Goal: Use online tool/utility: Utilize a website feature to perform a specific function

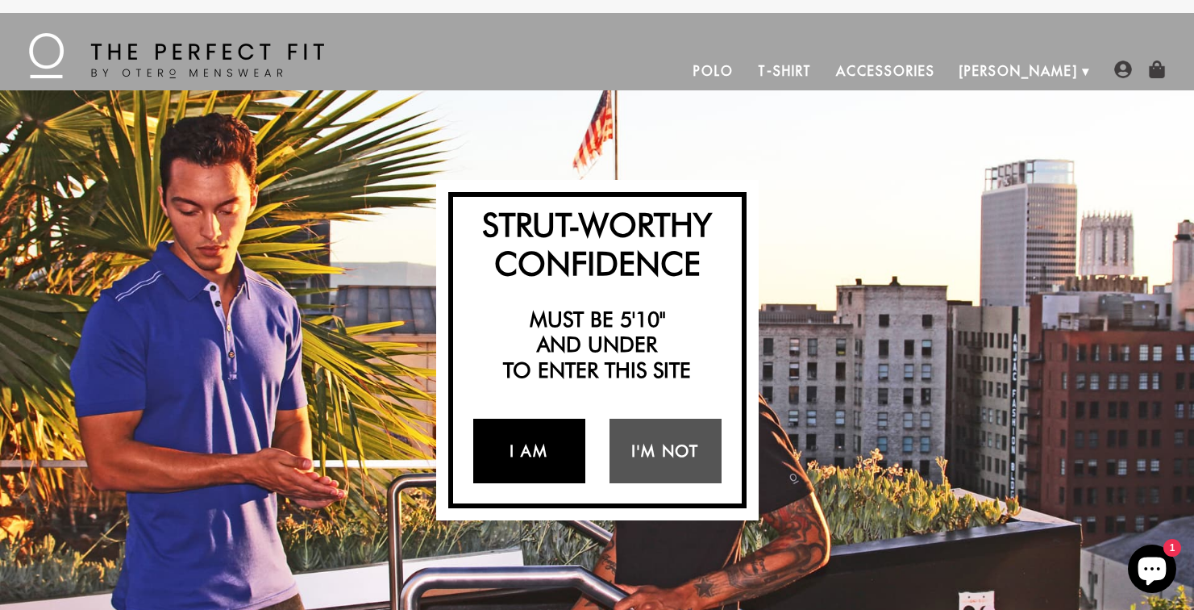
click at [544, 447] on link "I Am" at bounding box center [529, 451] width 112 height 65
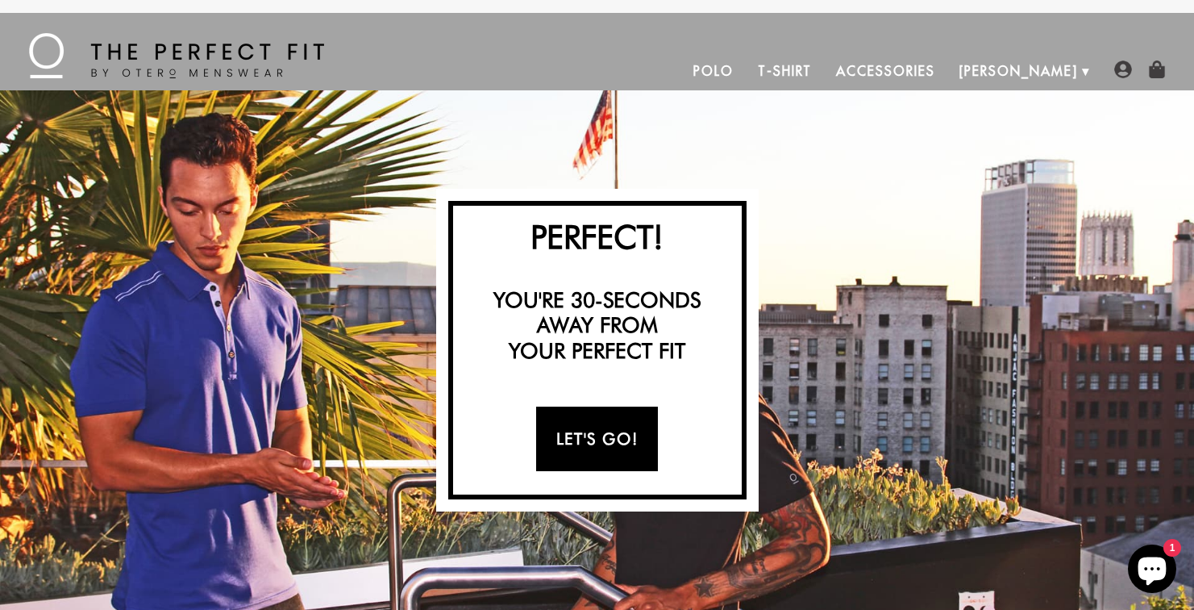
drag, startPoint x: 586, startPoint y: 444, endPoint x: 715, endPoint y: 420, distance: 131.3
click at [586, 444] on link "Let's Go!" at bounding box center [597, 438] width 122 height 65
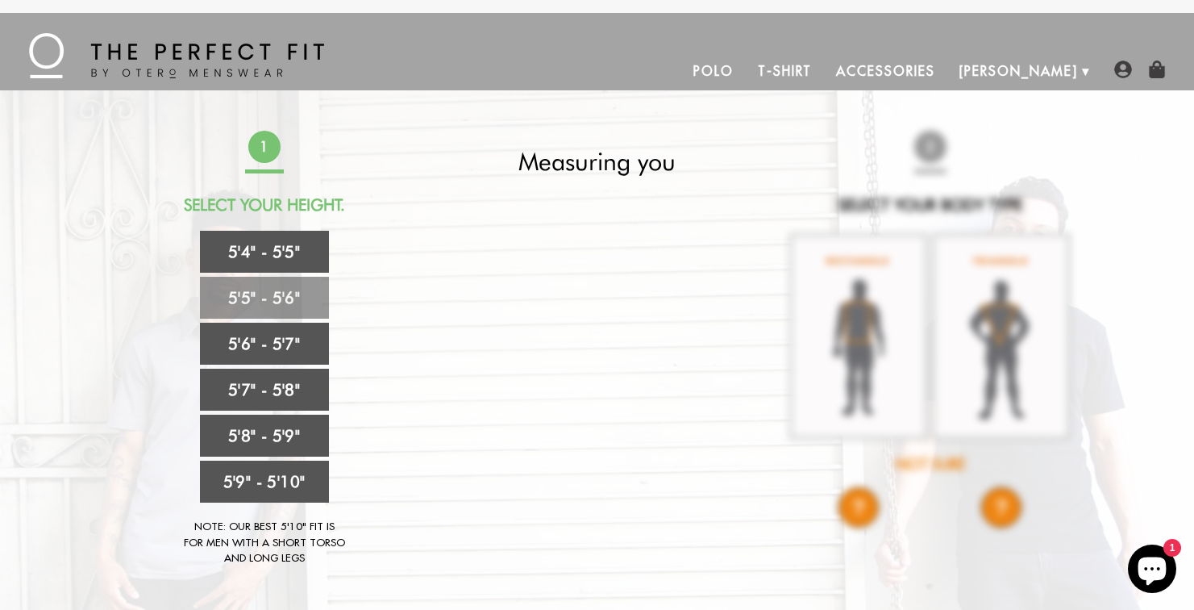
drag, startPoint x: 279, startPoint y: 298, endPoint x: 683, endPoint y: 294, distance: 404.1
click at [280, 298] on link "5'5" - 5'6"" at bounding box center [264, 298] width 129 height 42
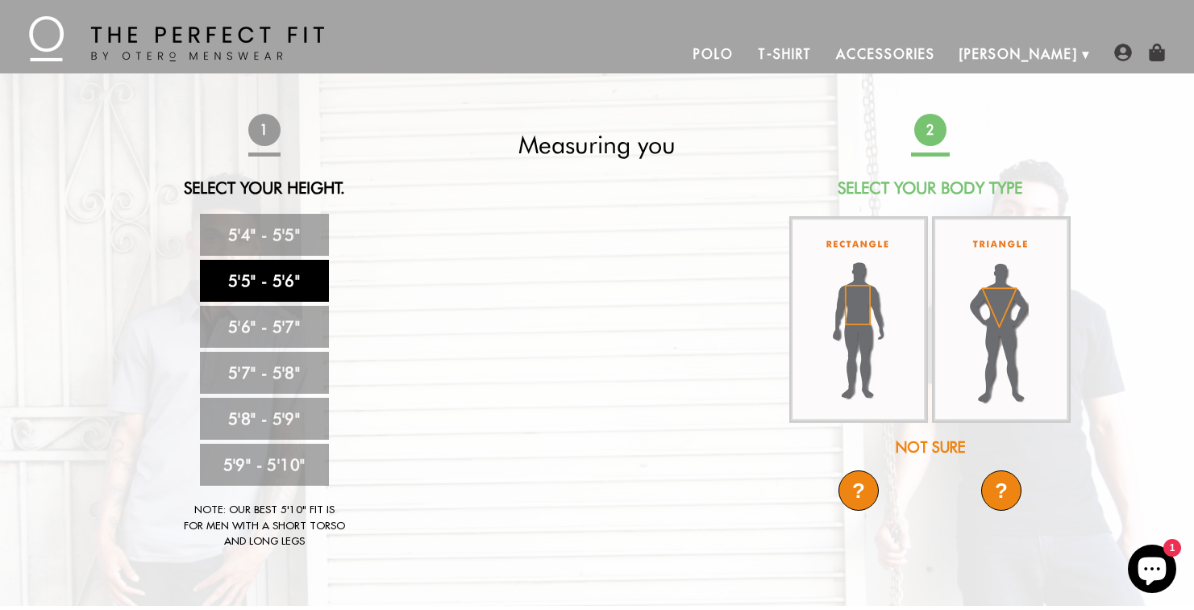
scroll to position [23, 0]
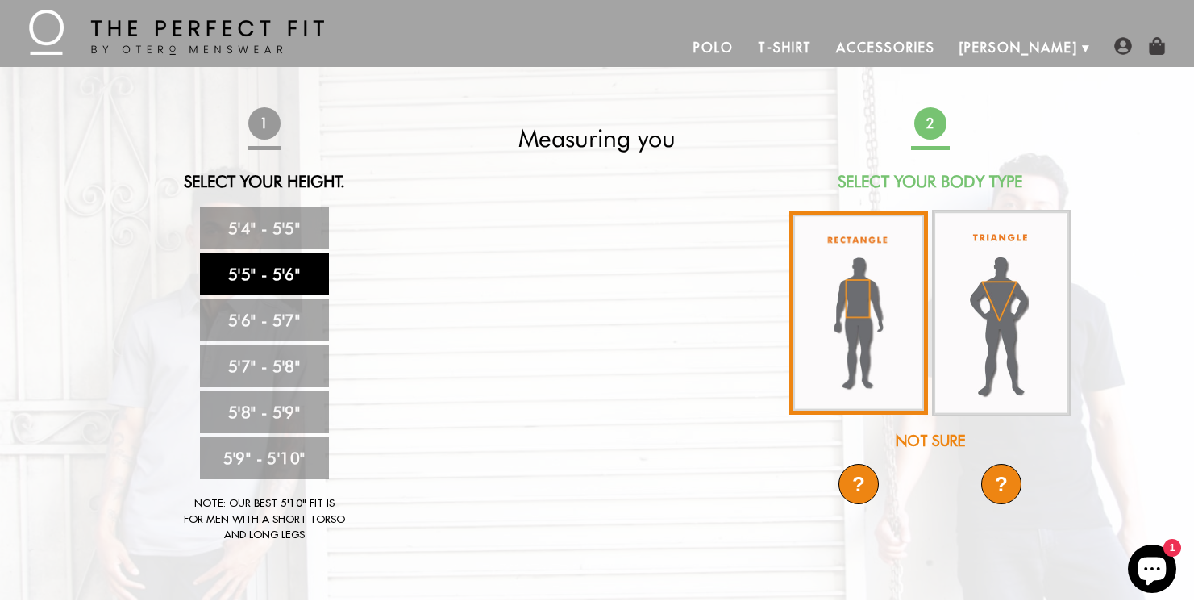
click at [886, 326] on img at bounding box center [859, 313] width 139 height 204
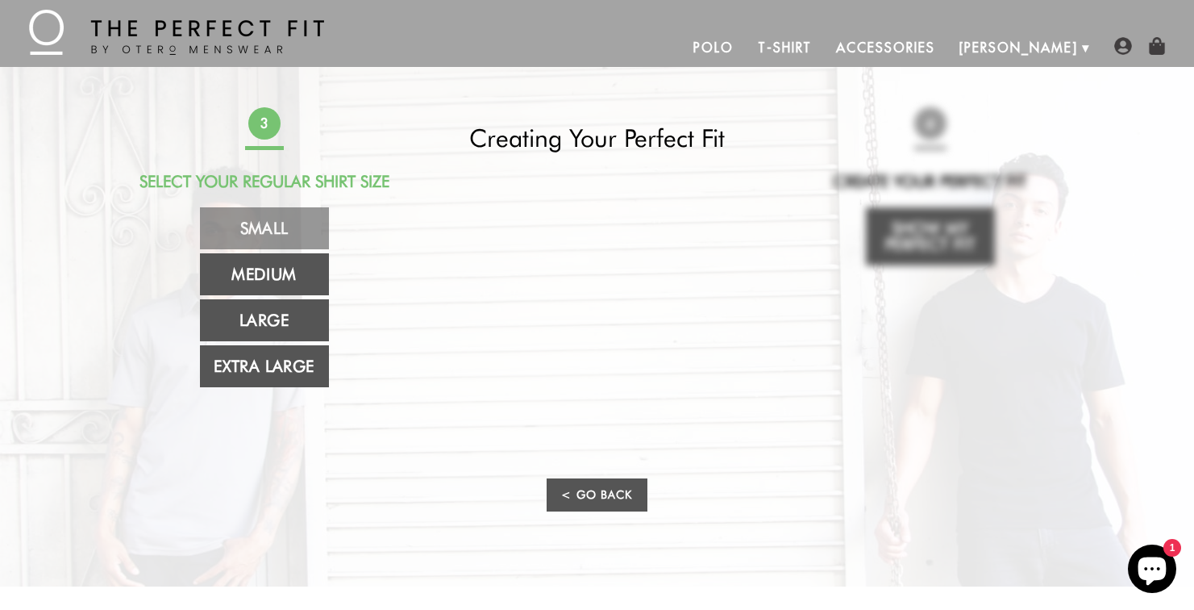
drag, startPoint x: 281, startPoint y: 231, endPoint x: 417, endPoint y: 219, distance: 136.0
click at [281, 231] on link "Small" at bounding box center [264, 228] width 129 height 42
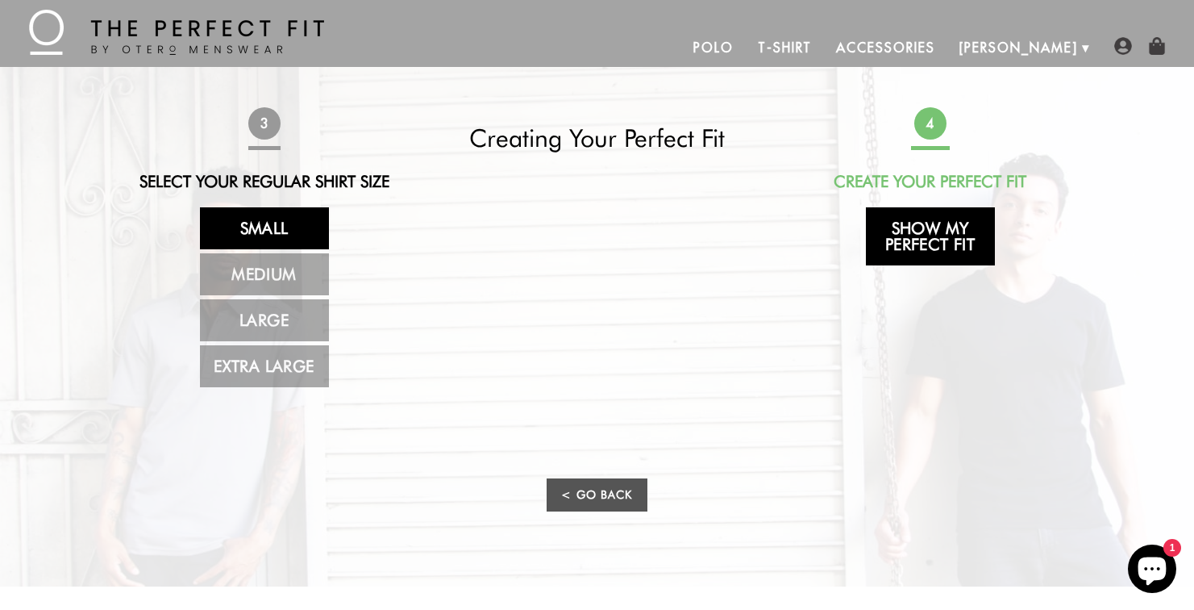
click at [925, 242] on link "Show My Perfect Fit" at bounding box center [930, 236] width 129 height 58
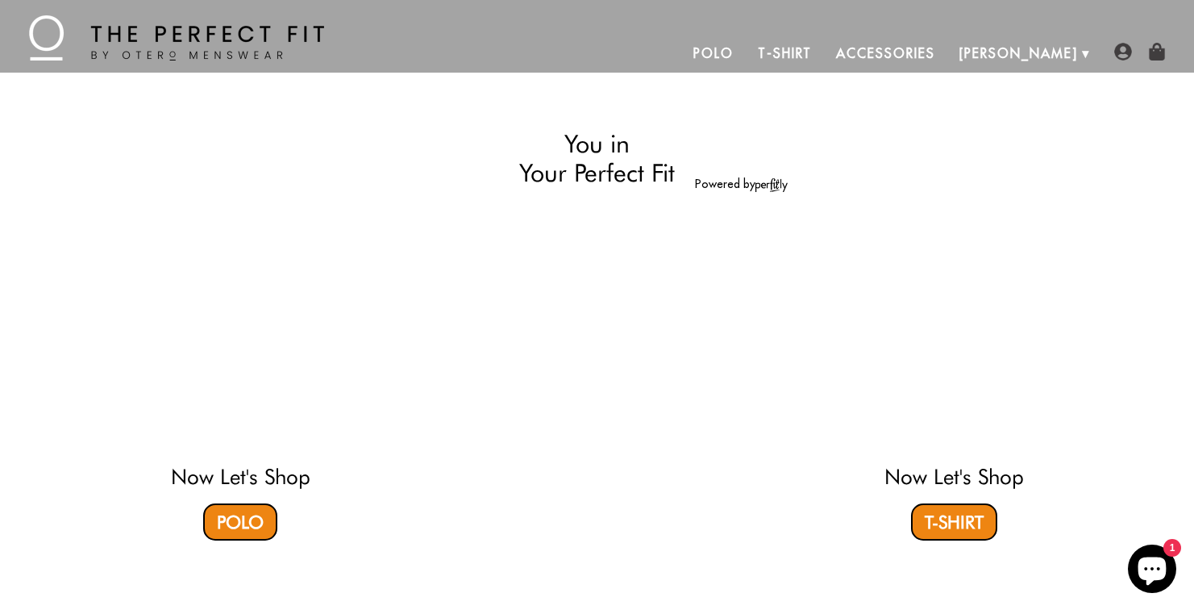
scroll to position [0, 0]
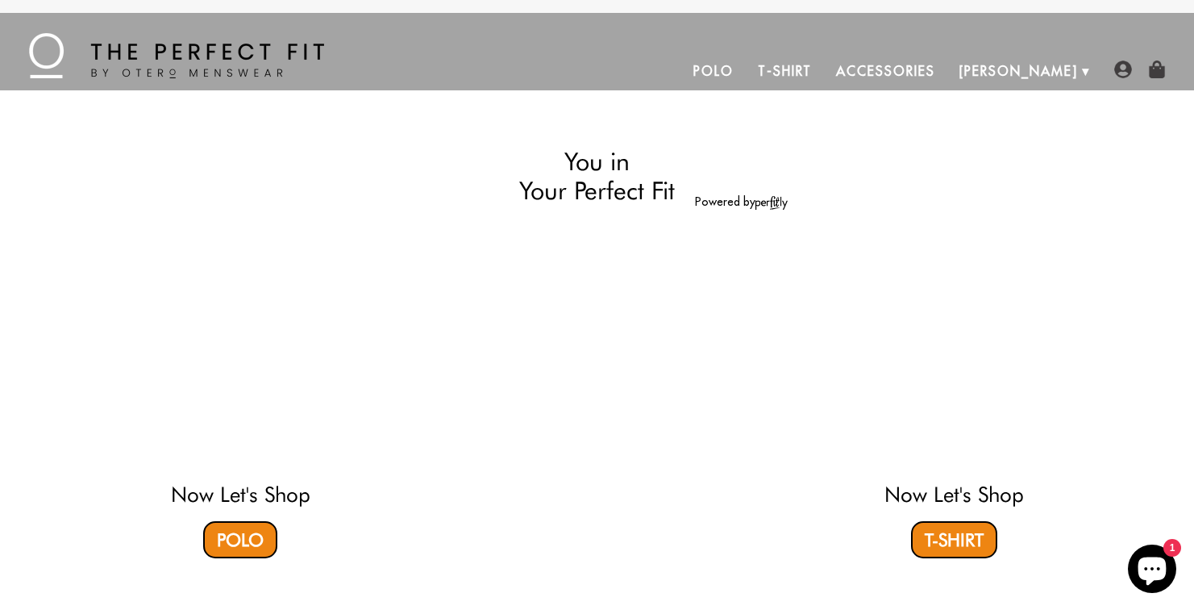
select select "55-56"
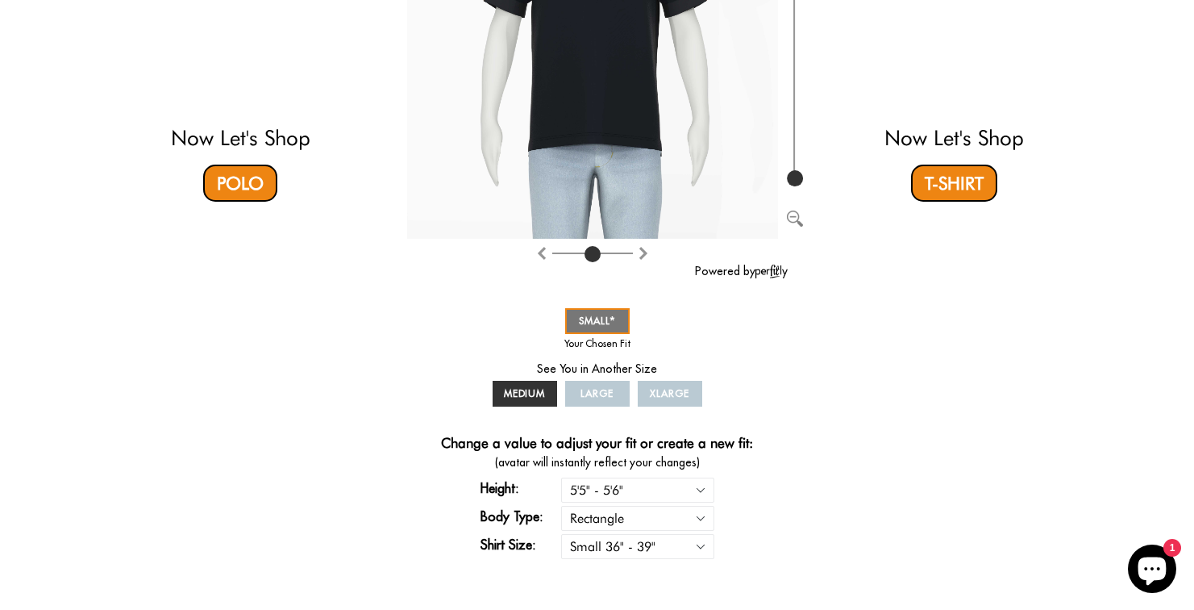
scroll to position [350, 0]
